Goal: Task Accomplishment & Management: Use online tool/utility

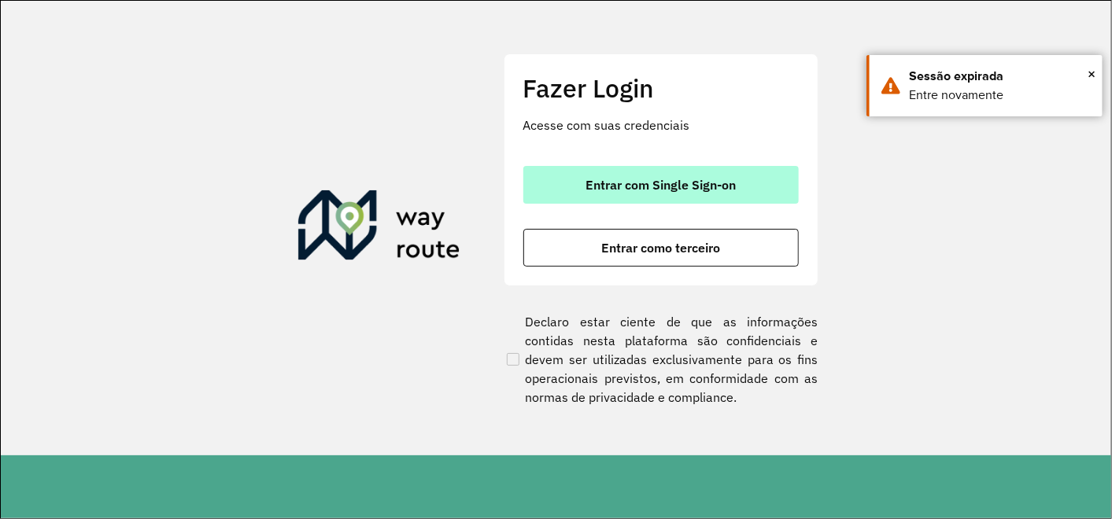
click at [629, 194] on button "Entrar com Single Sign-on" at bounding box center [660, 185] width 275 height 38
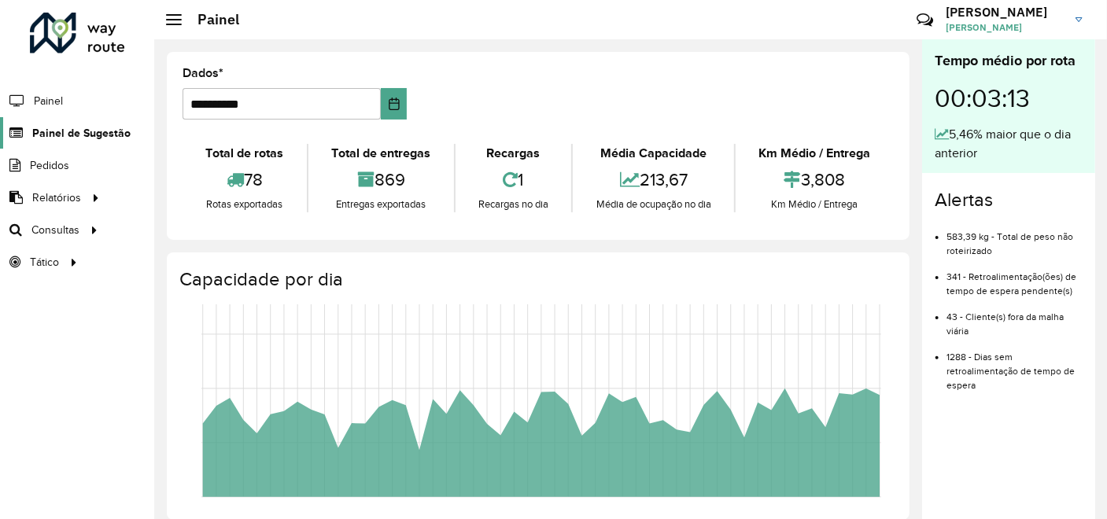
click at [90, 134] on span "Painel de Sugestão" at bounding box center [81, 133] width 98 height 17
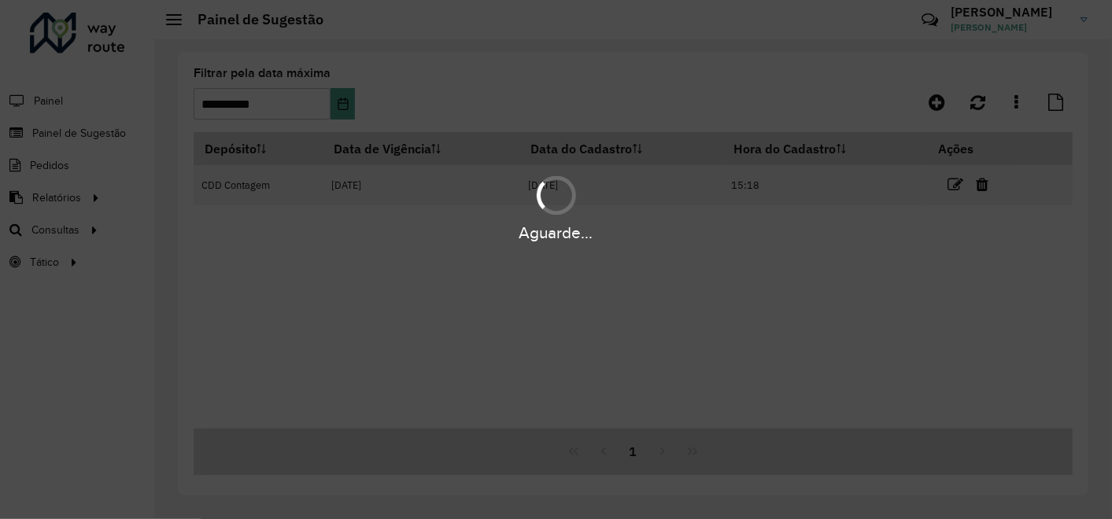
click at [345, 102] on div "Aguarde..." at bounding box center [556, 259] width 1112 height 519
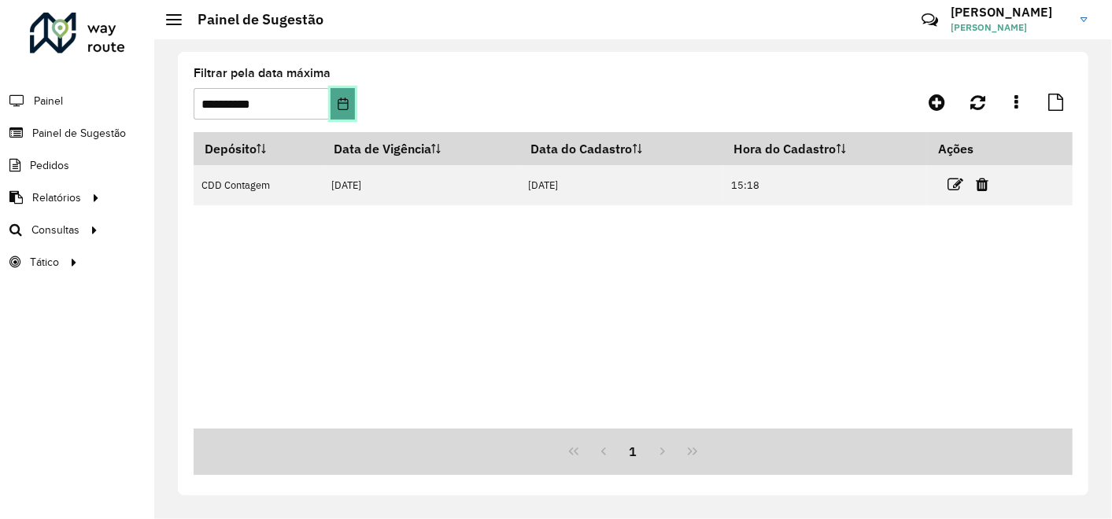
click at [345, 102] on icon "Escolha a data" at bounding box center [343, 104] width 13 height 13
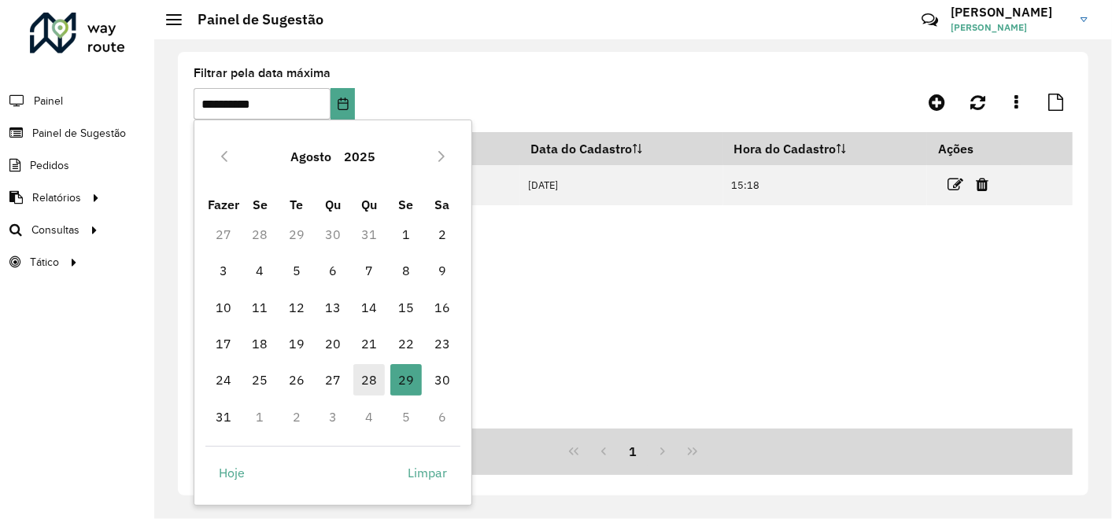
click at [364, 381] on font "28" at bounding box center [369, 380] width 16 height 19
type input "**********"
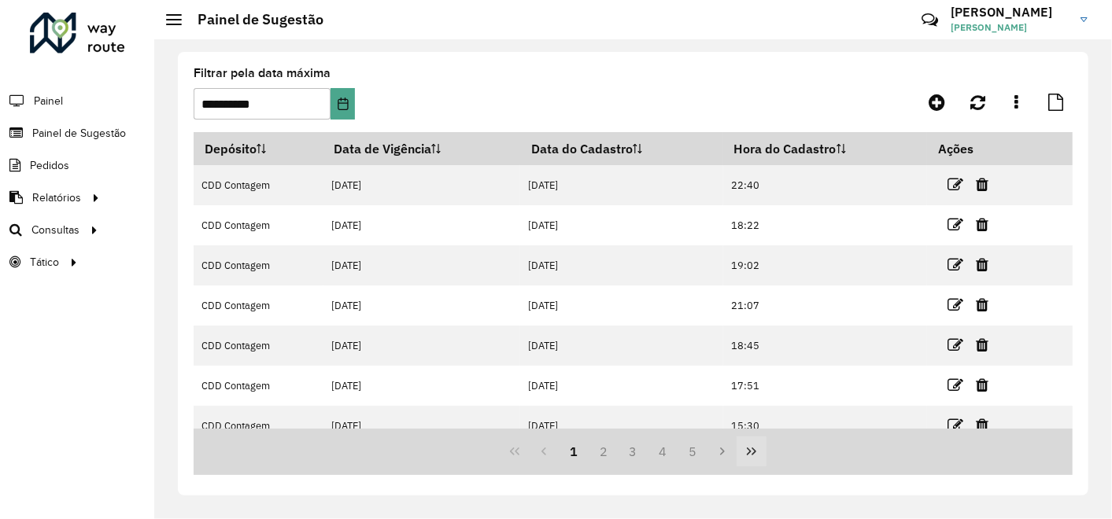
click at [758, 454] on button "Última página" at bounding box center [751, 452] width 30 height 30
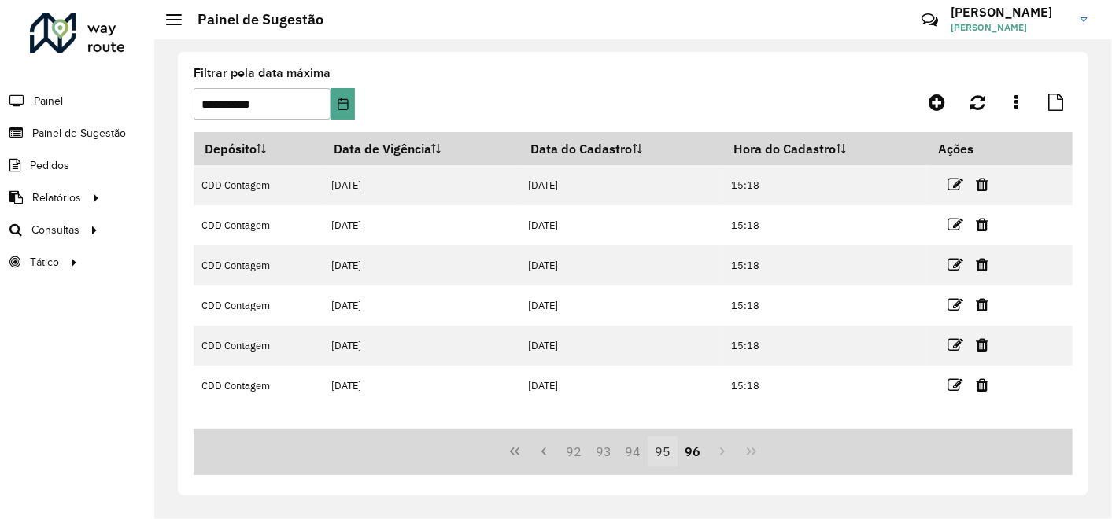
click at [659, 451] on button "95" at bounding box center [663, 452] width 30 height 30
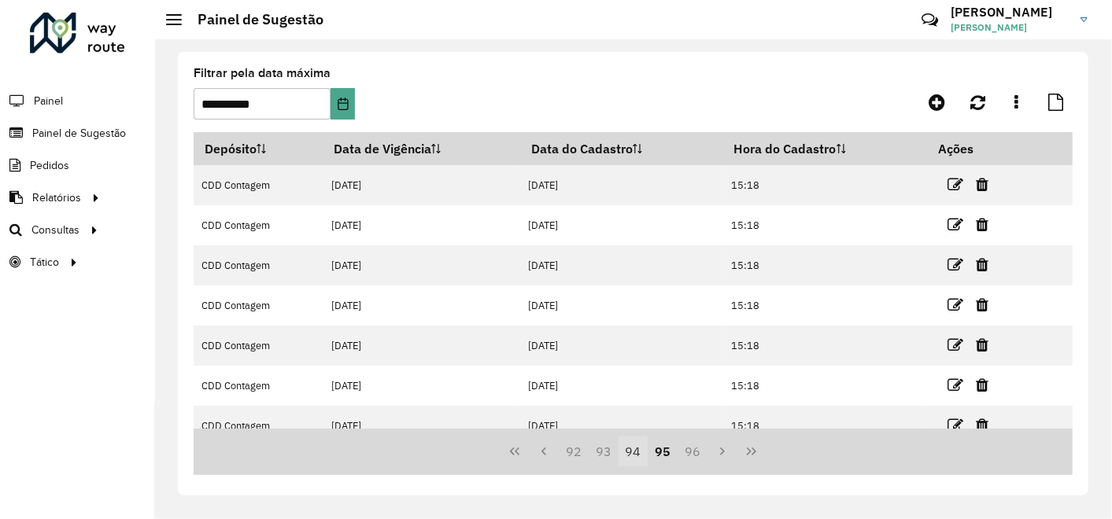
click at [626, 453] on button "94" at bounding box center [633, 452] width 30 height 30
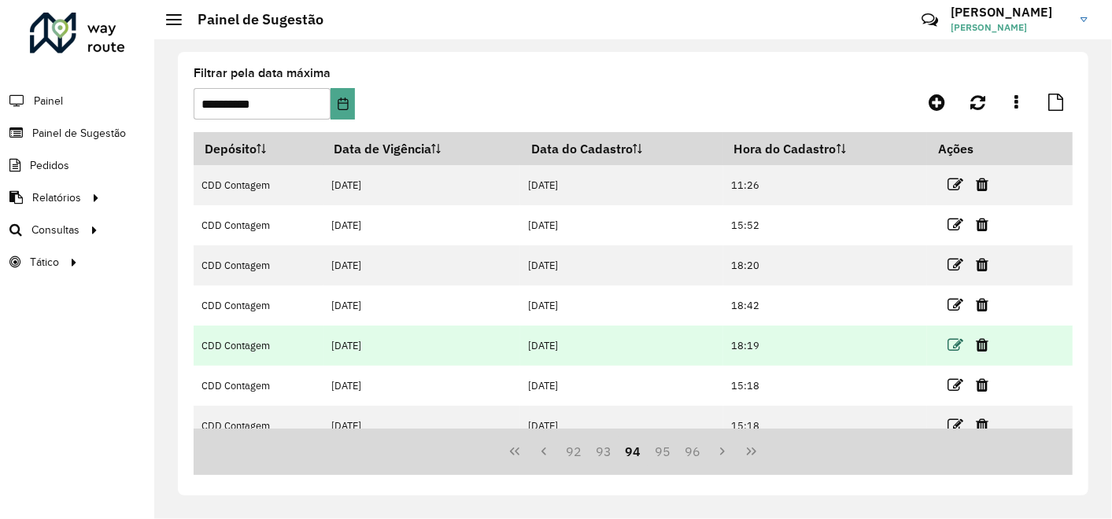
click at [951, 340] on icon at bounding box center [955, 346] width 16 height 16
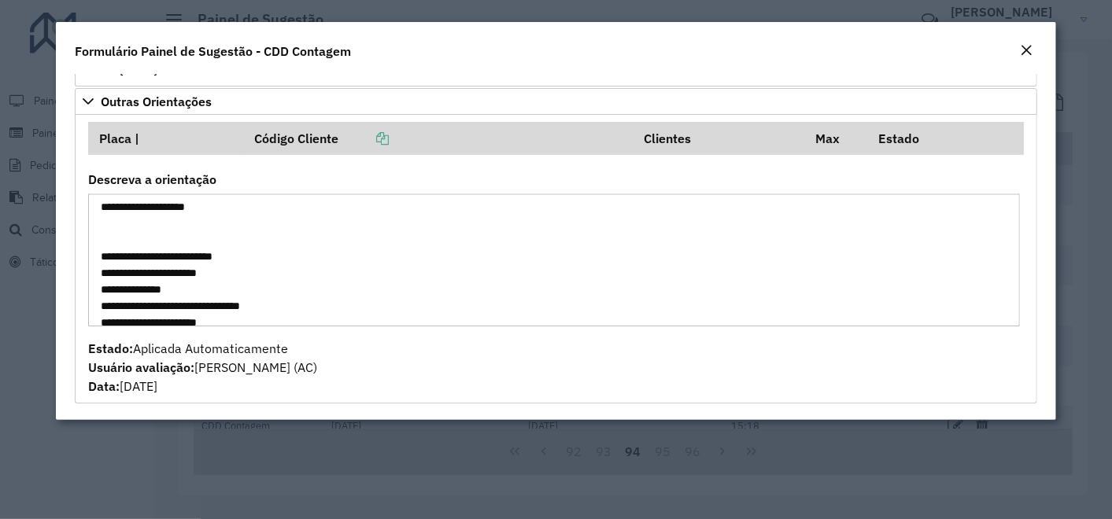
scroll to position [262, 0]
